Goal: Information Seeking & Learning: Understand process/instructions

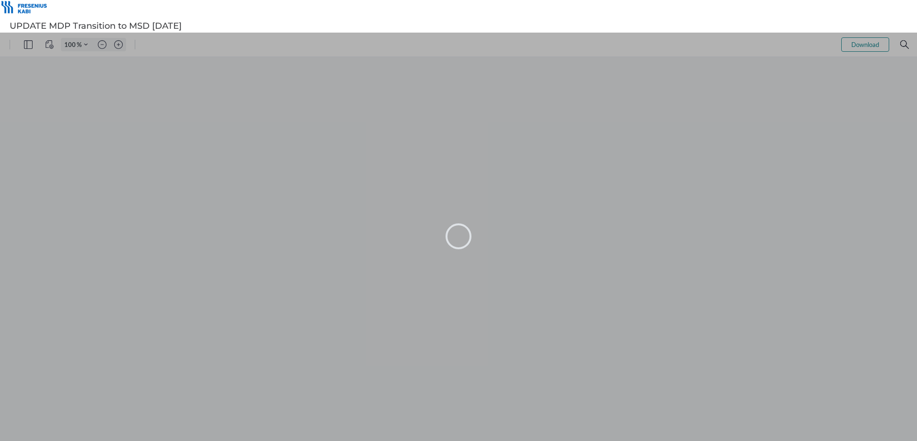
type input "101"
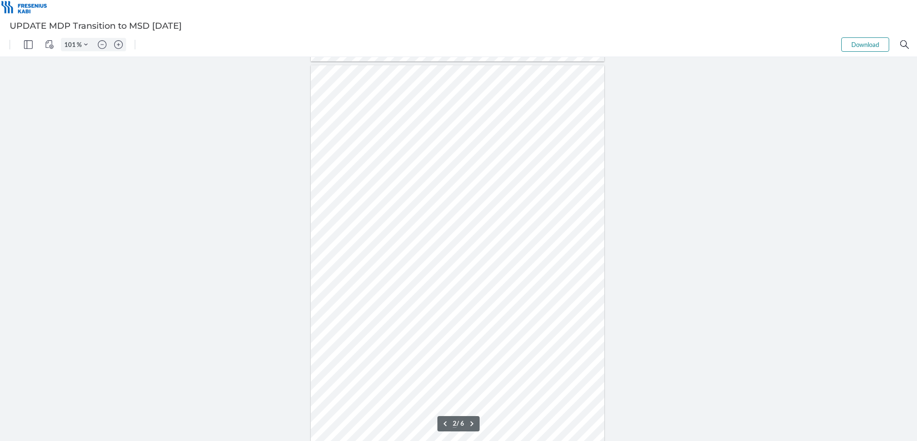
scroll to position [384, 0]
type input "1"
click at [107, 28] on div "UPDATE MDP Transition to MSD [DATE]" at bounding box center [458, 25] width 917 height 13
click at [32, 42] on img "Panel" at bounding box center [28, 44] width 9 height 9
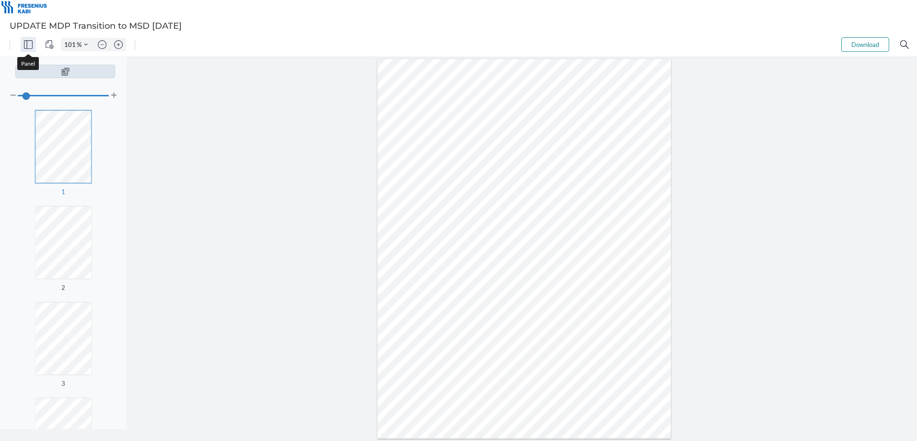
click at [32, 42] on img "Panel" at bounding box center [28, 44] width 9 height 9
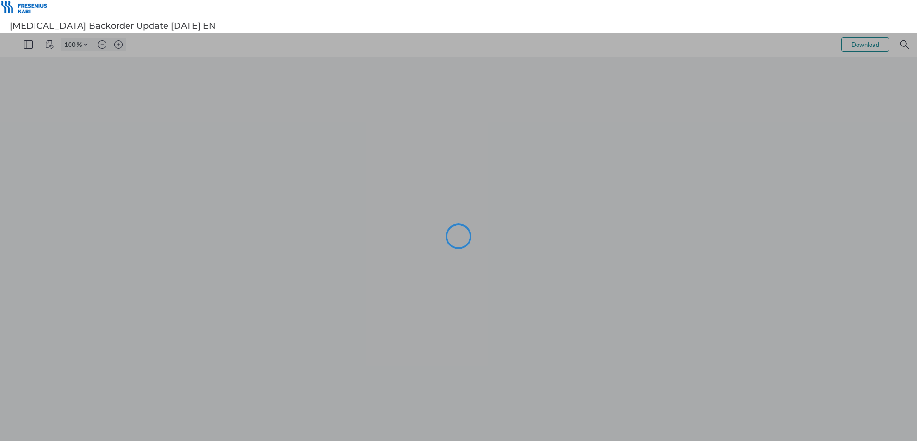
type input "101"
